Goal: Use online tool/utility: Utilize a website feature to perform a specific function

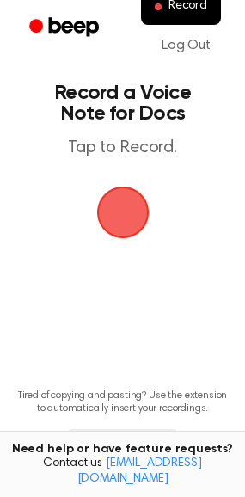
click at [125, 212] on span "button" at bounding box center [122, 213] width 52 height 52
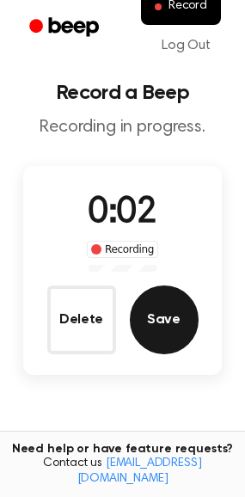
click at [157, 311] on button "Save" at bounding box center [164, 320] width 69 height 69
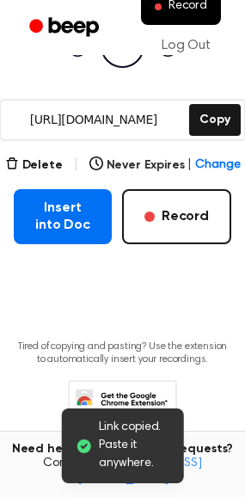
scroll to position [225, 0]
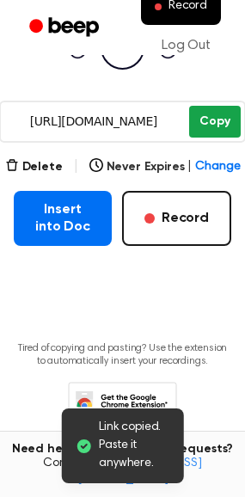
click at [231, 118] on button "Copy" at bounding box center [214, 122] width 51 height 32
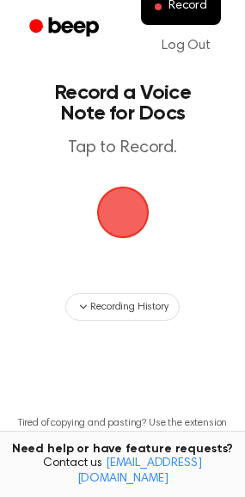
click at [126, 206] on span "button" at bounding box center [123, 212] width 96 height 96
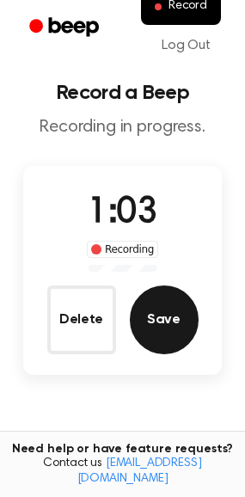
click at [145, 297] on button "Save" at bounding box center [164, 320] width 69 height 69
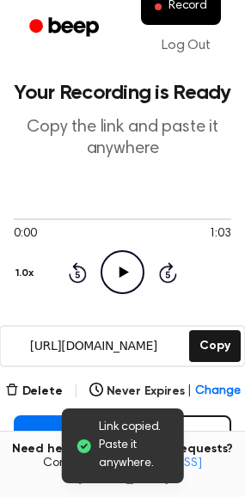
click at [130, 263] on icon "Play Audio" at bounding box center [123, 272] width 44 height 44
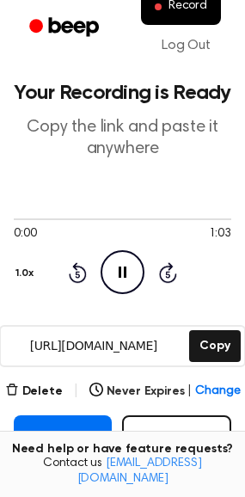
click at [124, 263] on icon "Pause Audio" at bounding box center [123, 272] width 44 height 44
click at [124, 263] on icon "Play Audio" at bounding box center [123, 272] width 44 height 44
click at [158, 280] on icon "Skip 5 seconds" at bounding box center [167, 273] width 19 height 22
click at [170, 271] on icon "Skip 5 seconds" at bounding box center [167, 273] width 19 height 22
click at [48, 389] on button "Delete" at bounding box center [34, 392] width 58 height 18
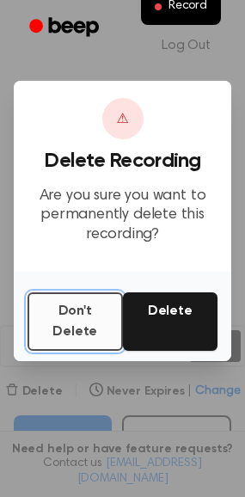
click at [78, 318] on button "Don't Delete" at bounding box center [76, 322] width 96 height 59
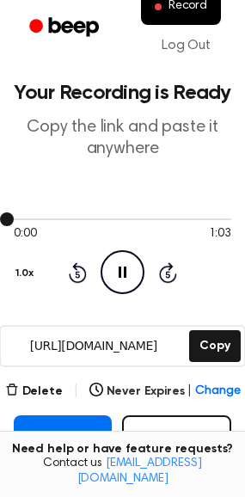
click at [79, 213] on div at bounding box center [123, 219] width 218 height 14
click at [8, 217] on span at bounding box center [7, 220] width 14 height 14
drag, startPoint x: 8, startPoint y: 217, endPoint x: 52, endPoint y: 218, distance: 43.9
click at [52, 218] on div at bounding box center [123, 219] width 218 height 14
click at [48, 388] on button "Delete" at bounding box center [34, 392] width 58 height 18
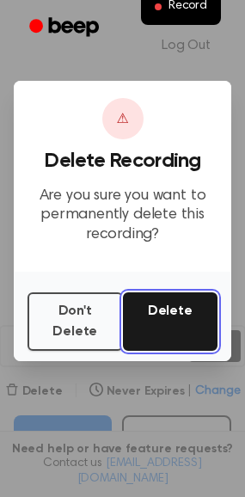
click at [170, 311] on button "Delete" at bounding box center [171, 322] width 96 height 59
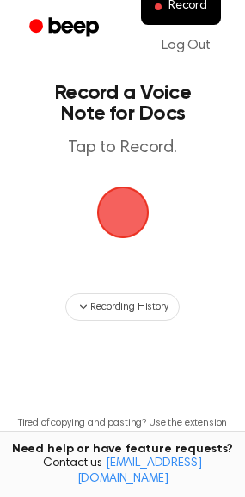
click at [135, 213] on span "button" at bounding box center [123, 212] width 48 height 48
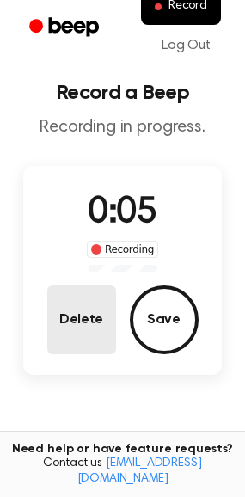
click at [79, 328] on button "Delete" at bounding box center [81, 320] width 69 height 69
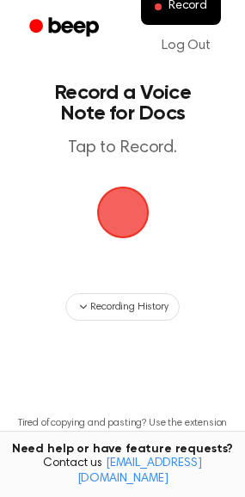
click at [110, 218] on span "button" at bounding box center [123, 212] width 48 height 48
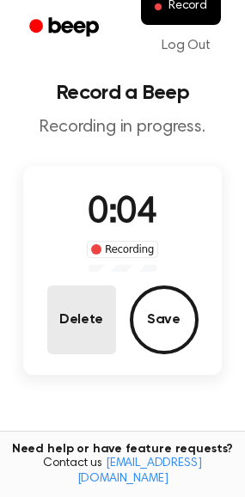
click at [100, 291] on button "Delete" at bounding box center [81, 320] width 69 height 69
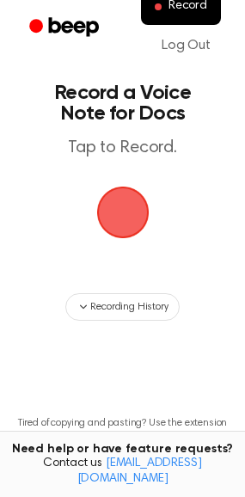
click at [115, 223] on span "button" at bounding box center [122, 213] width 52 height 52
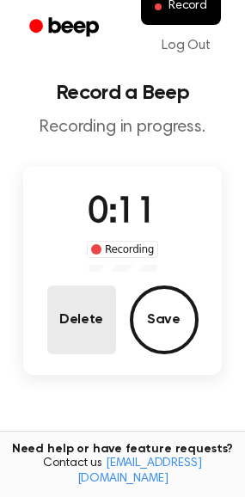
click at [86, 299] on button "Delete" at bounding box center [81, 320] width 69 height 69
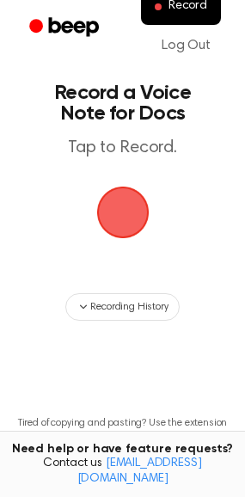
click at [134, 219] on span "button" at bounding box center [123, 212] width 48 height 48
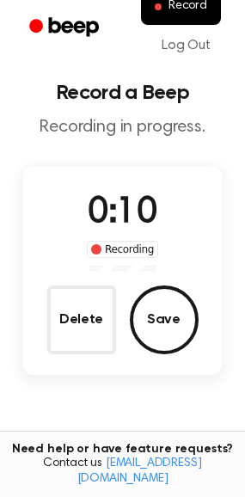
click at [45, 307] on div "0:10 Recording Delete Save" at bounding box center [123, 271] width 200 height 168
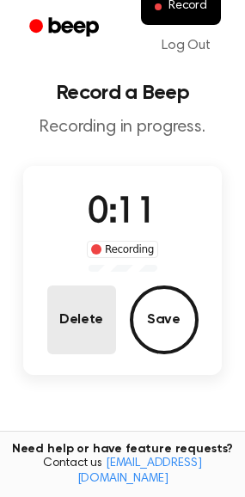
click at [90, 313] on button "Delete" at bounding box center [81, 320] width 69 height 69
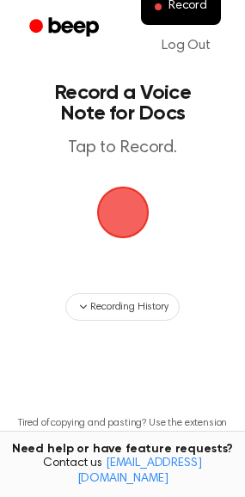
click at [141, 214] on span "button" at bounding box center [123, 212] width 48 height 48
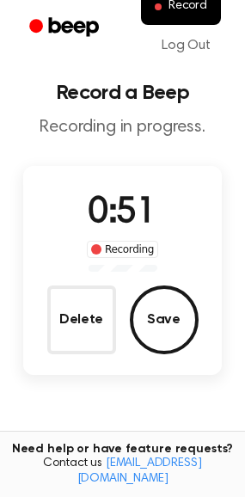
click at [41, 348] on div "0:51 Recording Delete Save" at bounding box center [123, 271] width 200 height 168
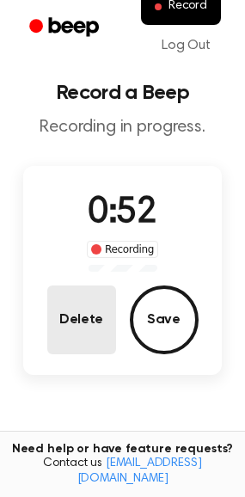
click at [68, 325] on button "Delete" at bounding box center [81, 320] width 69 height 69
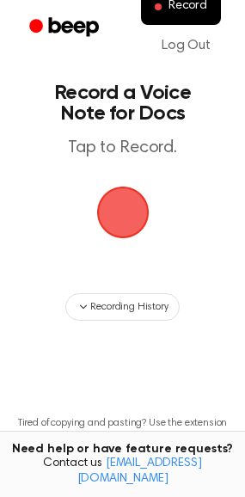
click at [138, 201] on span "button" at bounding box center [123, 212] width 48 height 48
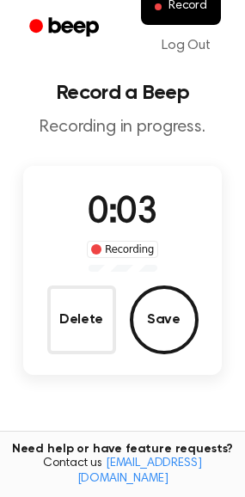
click at [92, 280] on div "0:03 Recording Delete Save" at bounding box center [123, 271] width 200 height 168
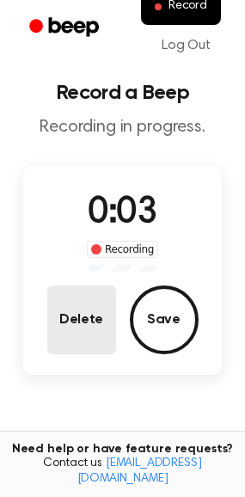
click at [79, 299] on button "Delete" at bounding box center [81, 320] width 69 height 69
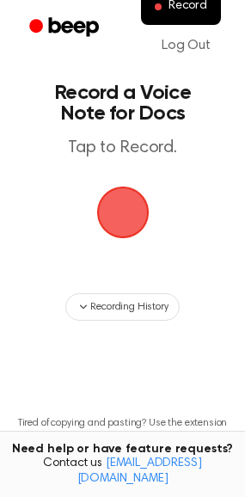
click at [131, 207] on span "button" at bounding box center [123, 212] width 48 height 48
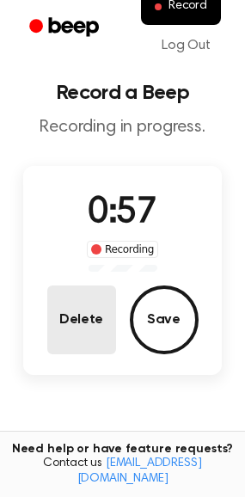
click at [97, 330] on button "Delete" at bounding box center [81, 320] width 69 height 69
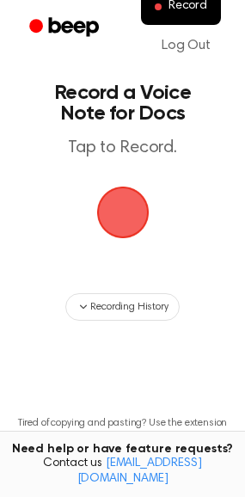
click at [125, 193] on span "button" at bounding box center [123, 212] width 48 height 48
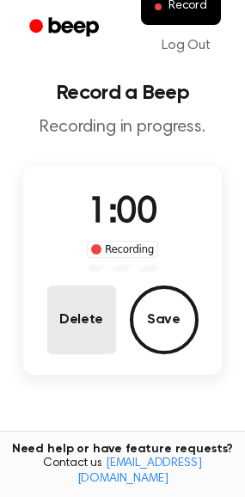
click at [79, 336] on button "Delete" at bounding box center [81, 320] width 69 height 69
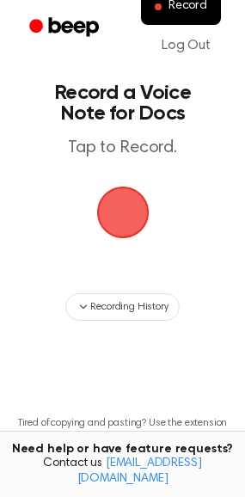
click at [124, 203] on span "button" at bounding box center [123, 212] width 48 height 48
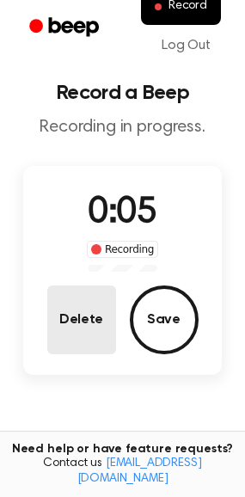
click at [94, 336] on button "Delete" at bounding box center [81, 320] width 69 height 69
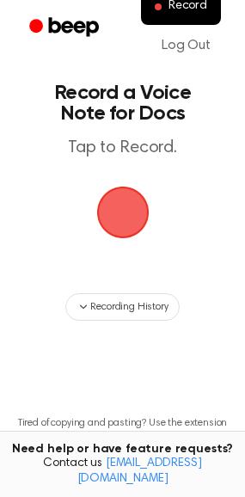
click at [108, 220] on span "button" at bounding box center [123, 212] width 48 height 48
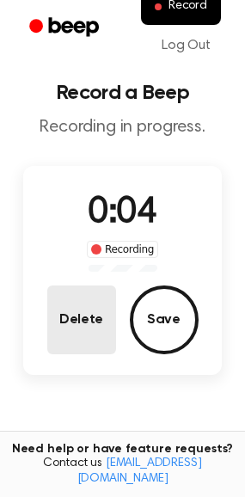
click at [73, 324] on button "Delete" at bounding box center [81, 320] width 69 height 69
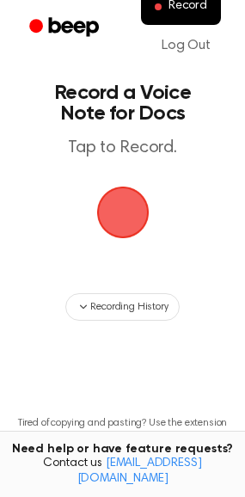
click at [108, 201] on span "button" at bounding box center [123, 212] width 48 height 48
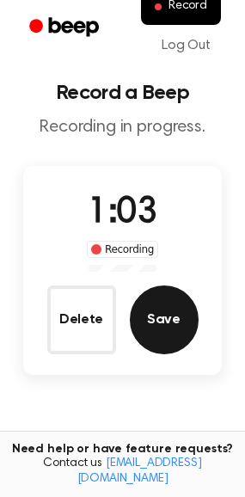
click at [151, 318] on button "Save" at bounding box center [164, 320] width 69 height 69
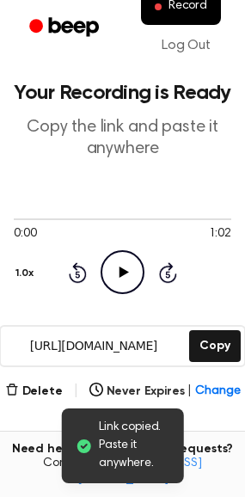
click at [109, 269] on icon "Play Audio" at bounding box center [123, 272] width 44 height 44
click at [109, 269] on icon "Pause Audio" at bounding box center [123, 272] width 44 height 44
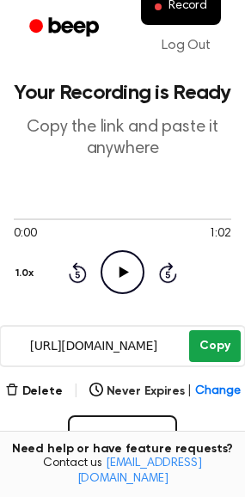
click at [219, 347] on button "Copy" at bounding box center [214, 346] width 51 height 32
